Goal: Information Seeking & Learning: Check status

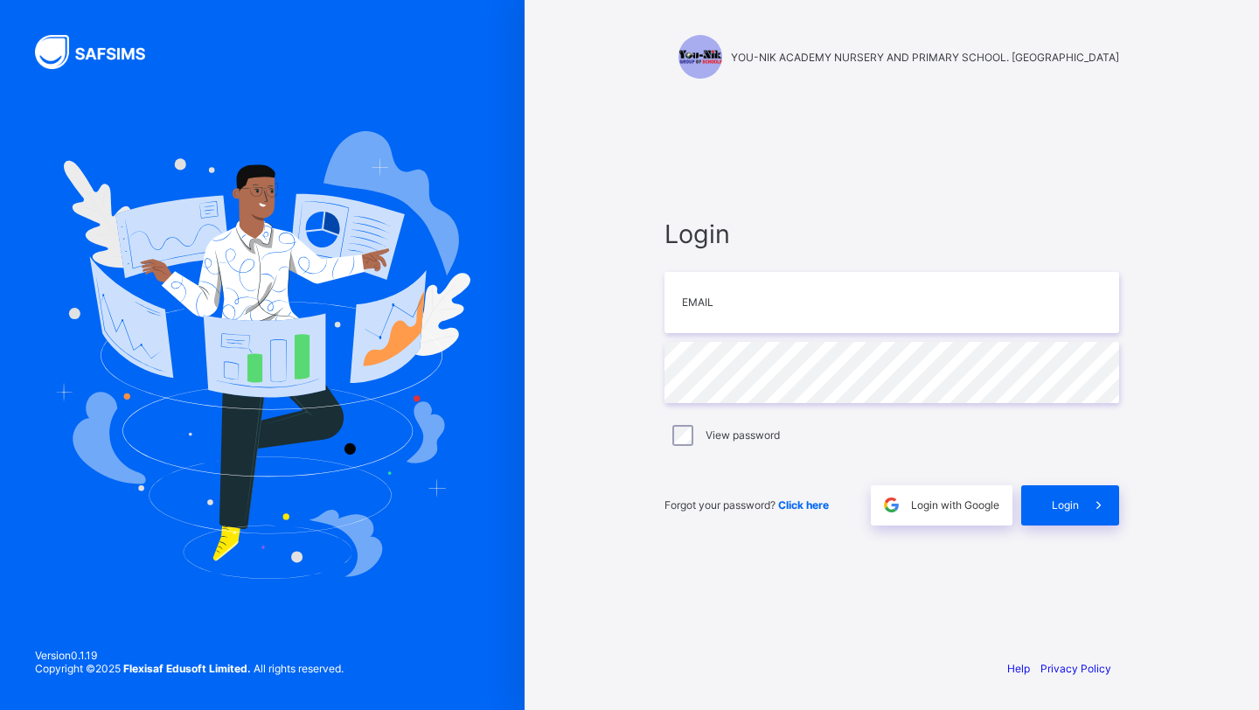
click at [686, 303] on input "email" at bounding box center [892, 302] width 455 height 61
click at [685, 312] on input "email" at bounding box center [892, 302] width 455 height 61
click at [686, 317] on input "email" at bounding box center [892, 302] width 455 height 61
click at [707, 294] on input "email" at bounding box center [892, 302] width 455 height 61
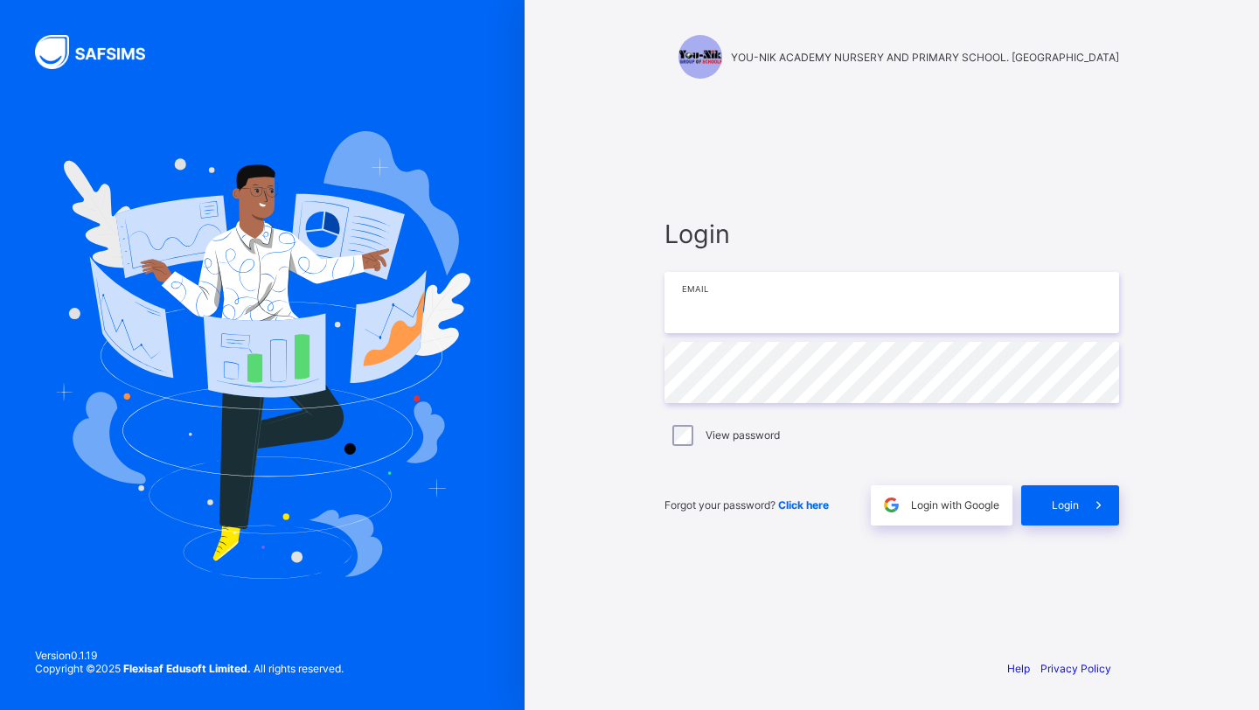
click at [728, 299] on input "email" at bounding box center [892, 302] width 455 height 61
click at [941, 506] on span "Login with Google" at bounding box center [955, 504] width 88 height 13
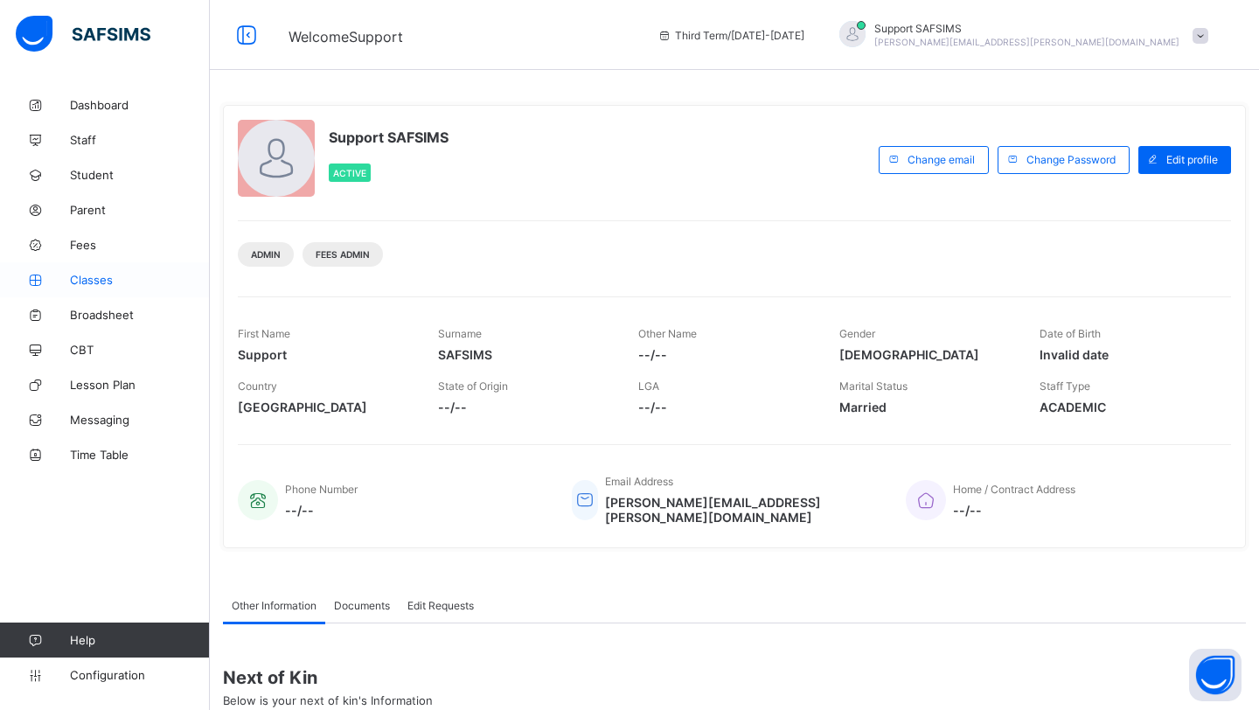
click at [104, 276] on span "Classes" at bounding box center [140, 280] width 140 height 14
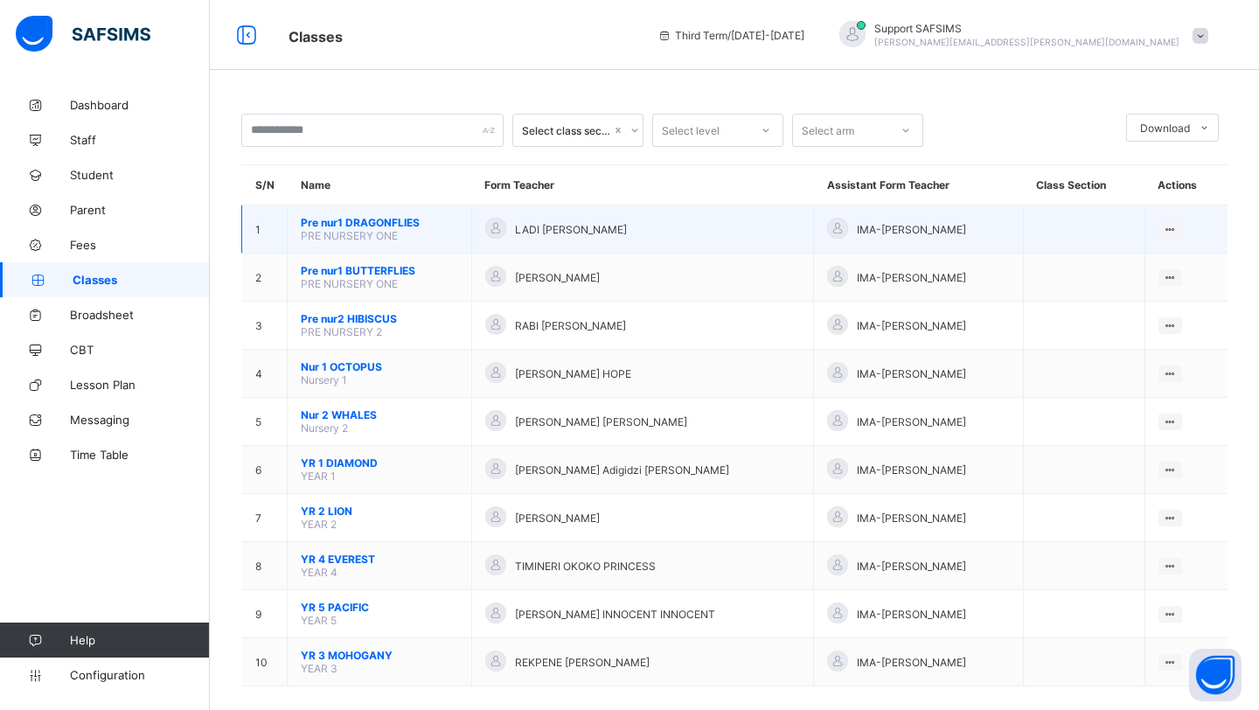
click at [353, 221] on span "Pre nur1 DRAGONFLIES" at bounding box center [379, 222] width 157 height 13
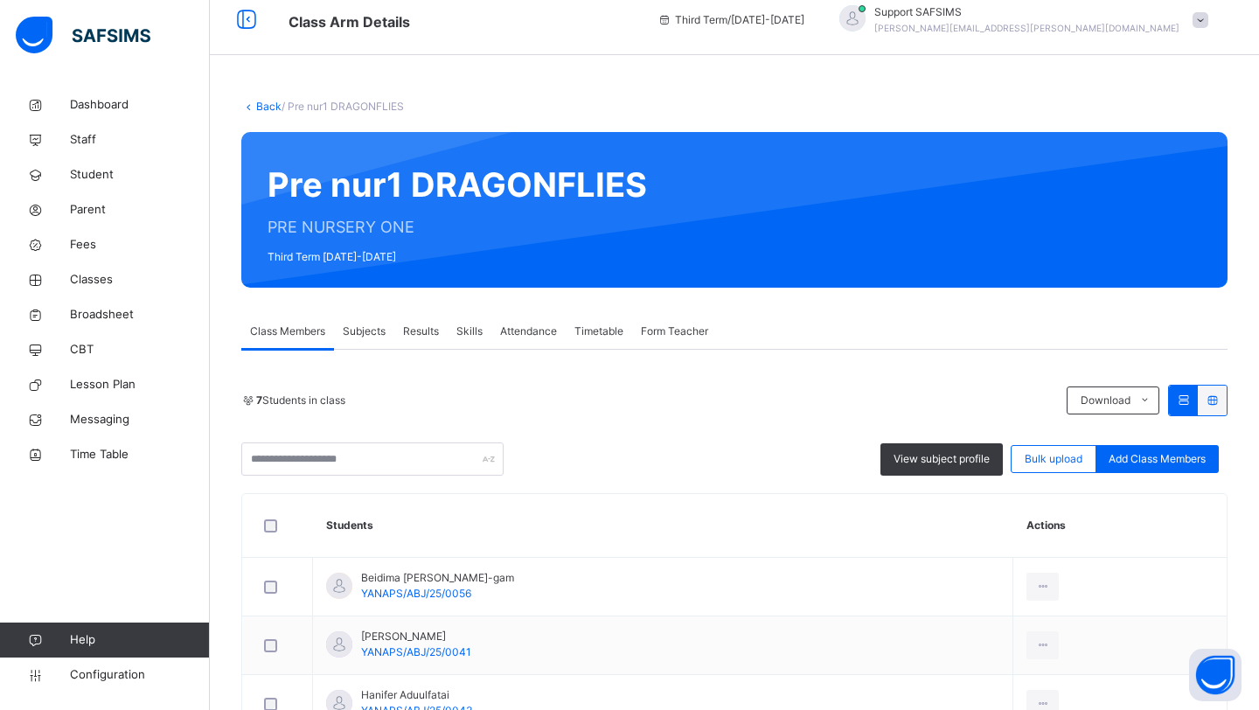
scroll to position [20, 0]
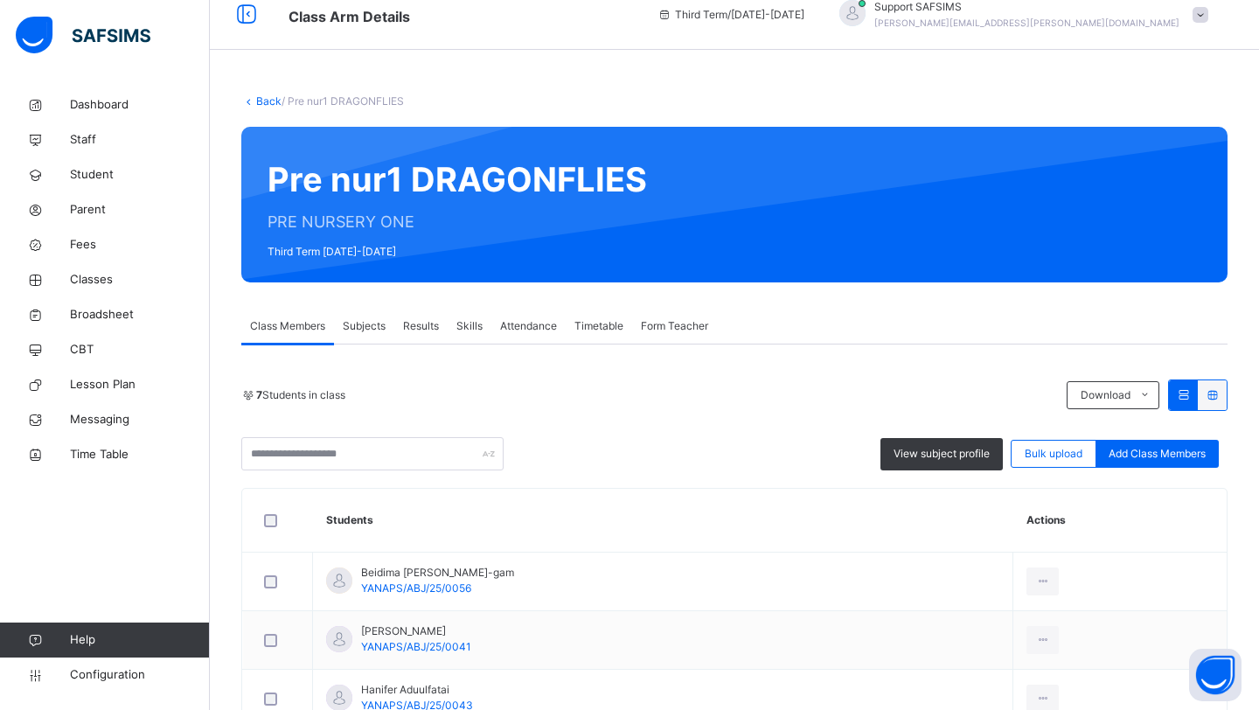
click at [433, 313] on div "Results" at bounding box center [420, 326] width 53 height 35
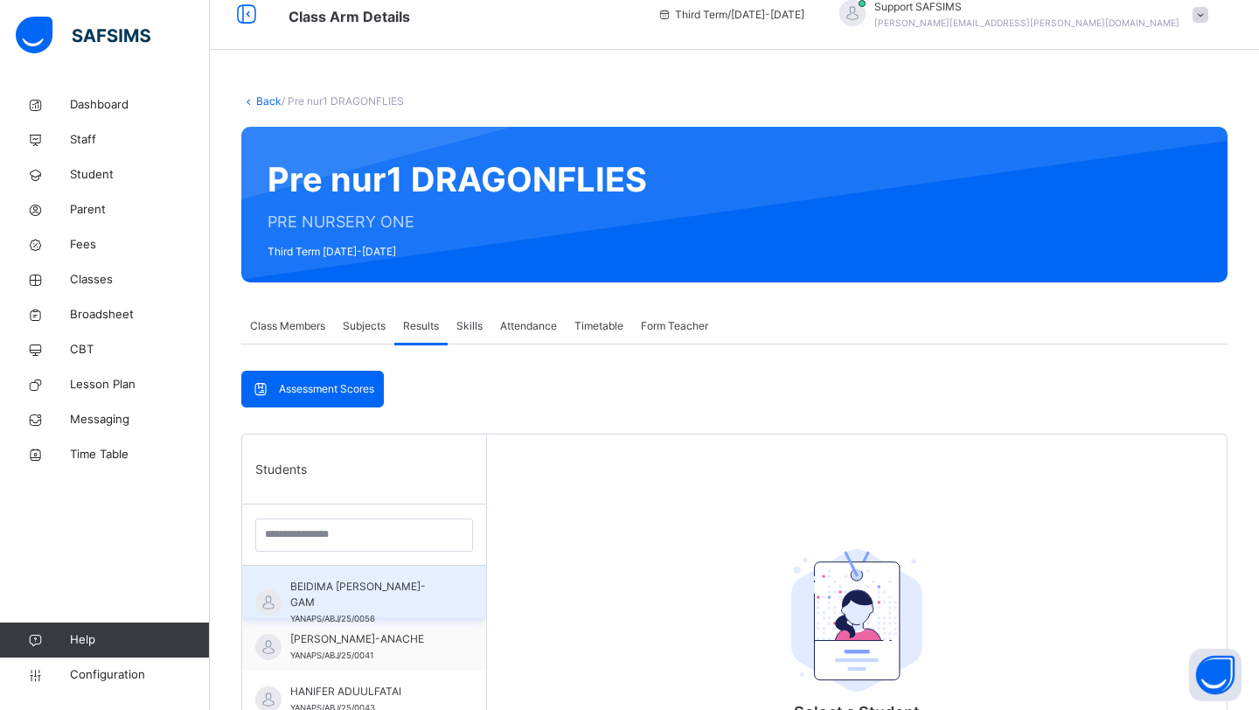
click at [304, 614] on span "YANAPS/ABJ/25/0056" at bounding box center [332, 619] width 85 height 10
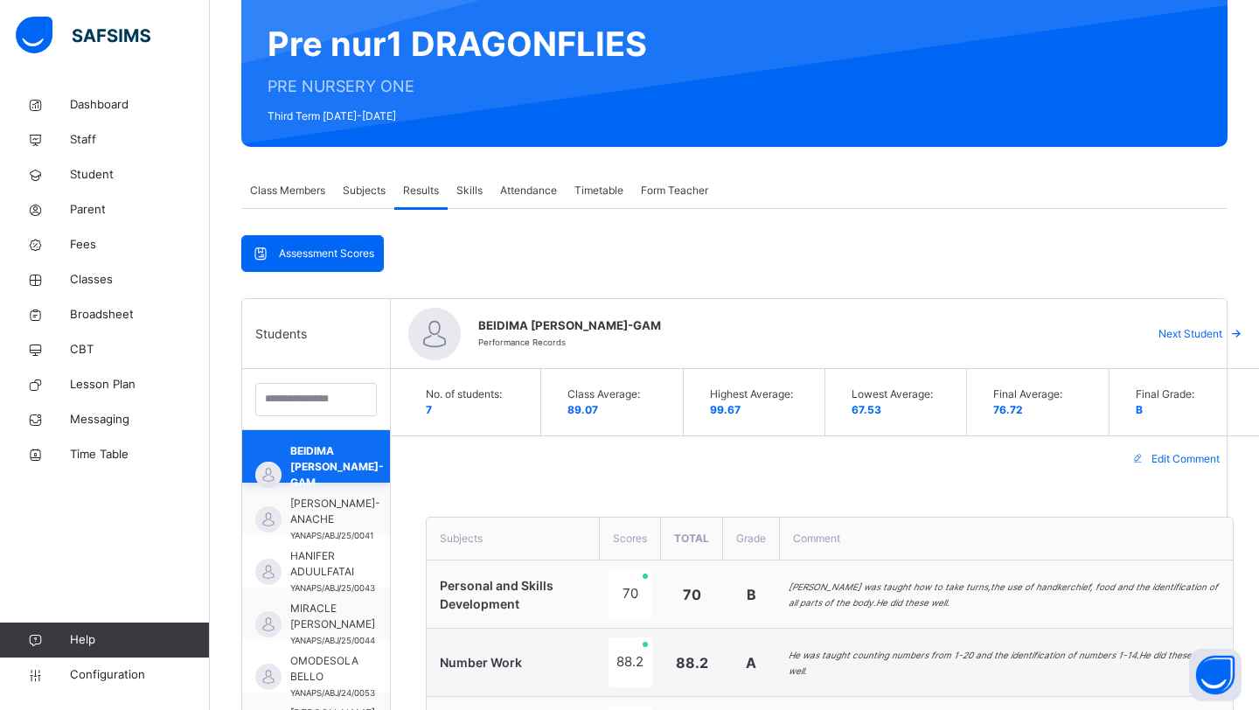
scroll to position [104, 0]
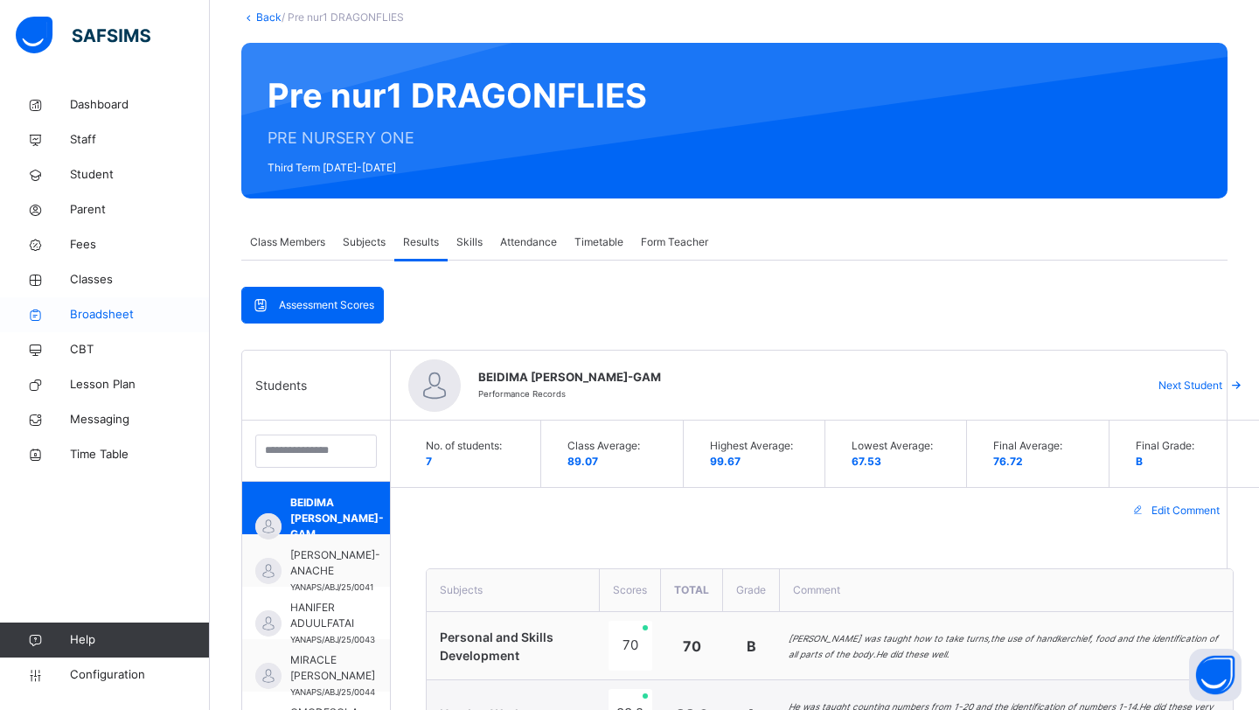
click at [98, 311] on span "Broadsheet" at bounding box center [140, 314] width 140 height 17
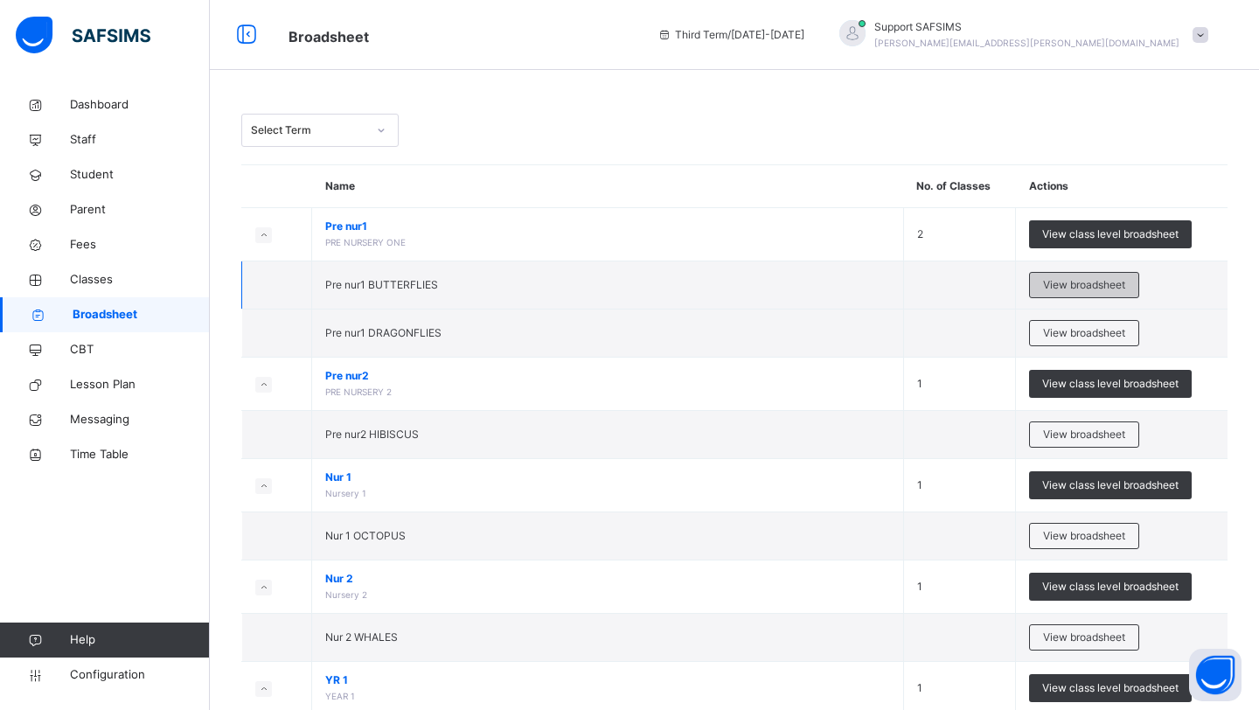
click at [1063, 285] on span "View broadsheet" at bounding box center [1084, 285] width 82 height 16
